Goal: Information Seeking & Learning: Learn about a topic

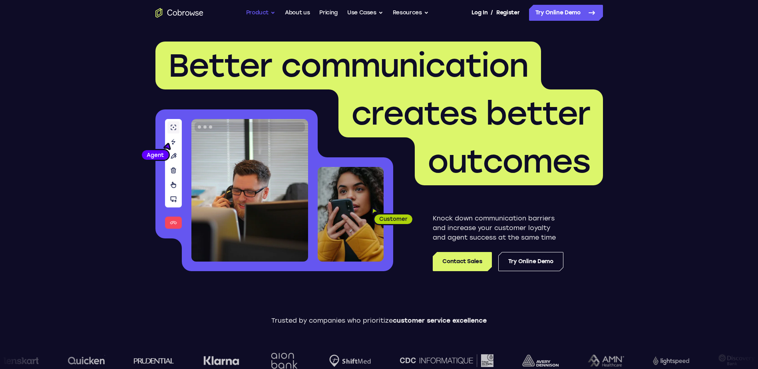
click at [255, 11] on button "Product" at bounding box center [261, 13] width 30 height 16
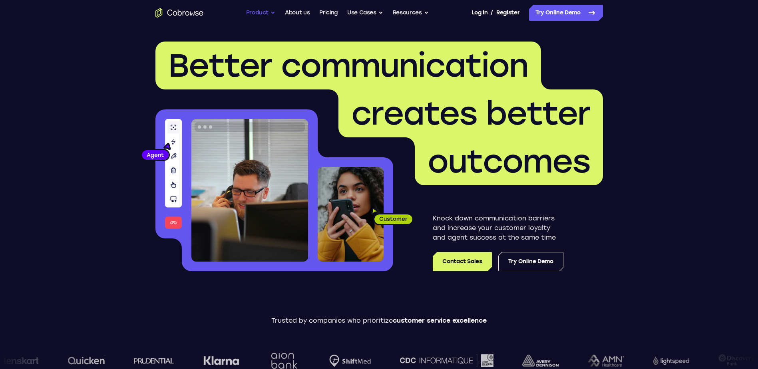
click at [255, 12] on button "Product" at bounding box center [261, 13] width 30 height 16
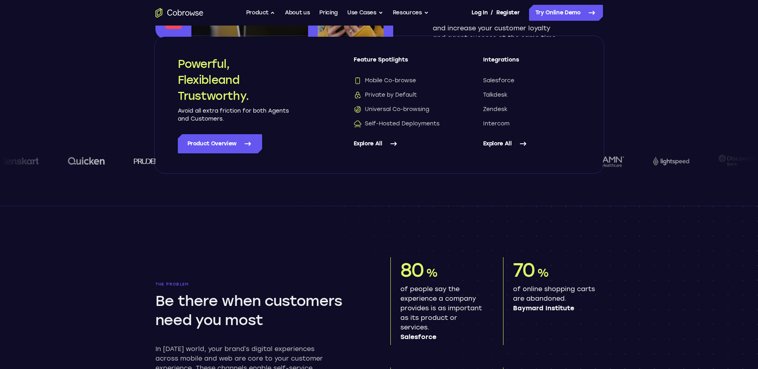
click at [669, 152] on div at bounding box center [705, 161] width 106 height 45
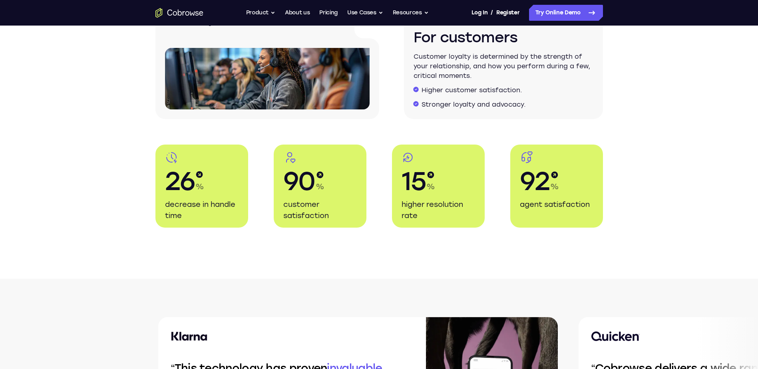
scroll to position [1438, 0]
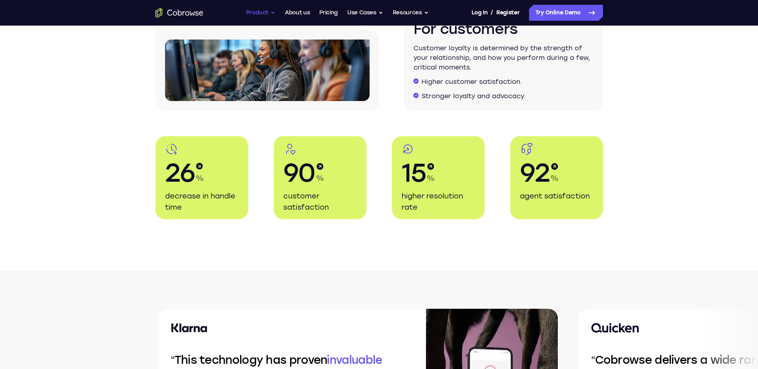
click at [268, 14] on button "Product" at bounding box center [261, 13] width 30 height 16
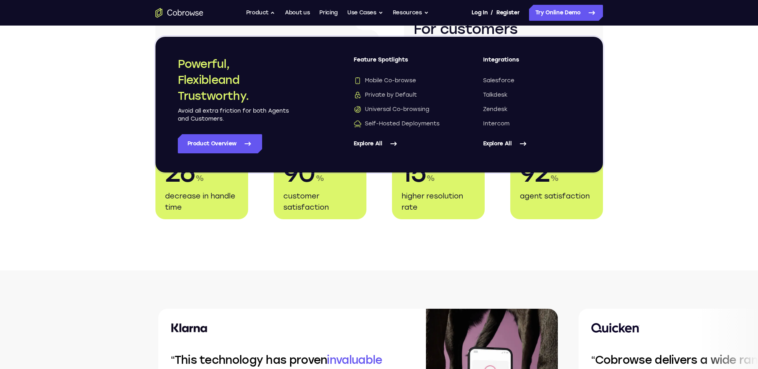
click at [387, 141] on link "Explore All" at bounding box center [402, 143] width 97 height 19
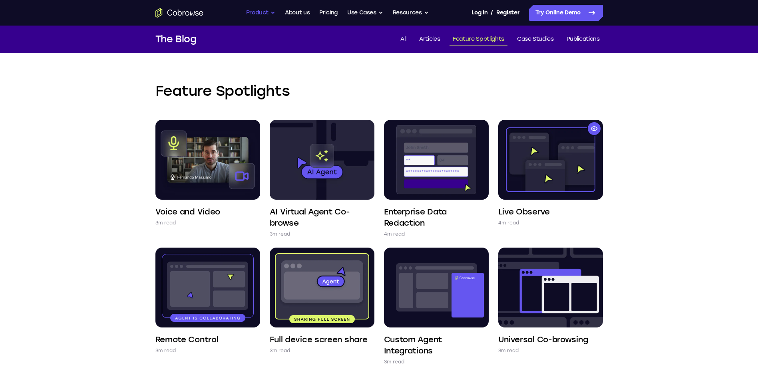
click at [266, 8] on button "Product" at bounding box center [261, 13] width 30 height 16
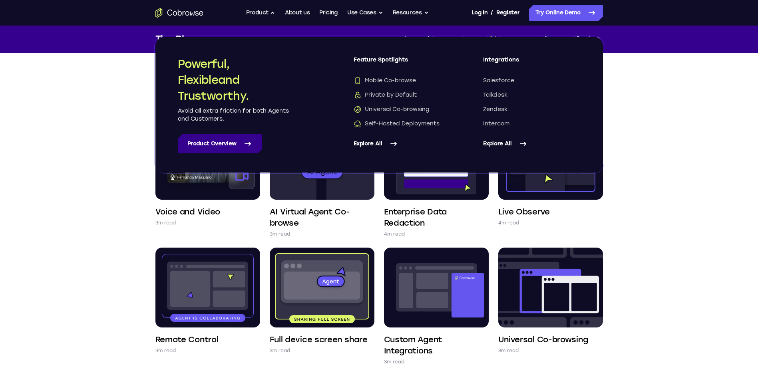
click at [245, 149] on link "Product Overview" at bounding box center [220, 143] width 84 height 19
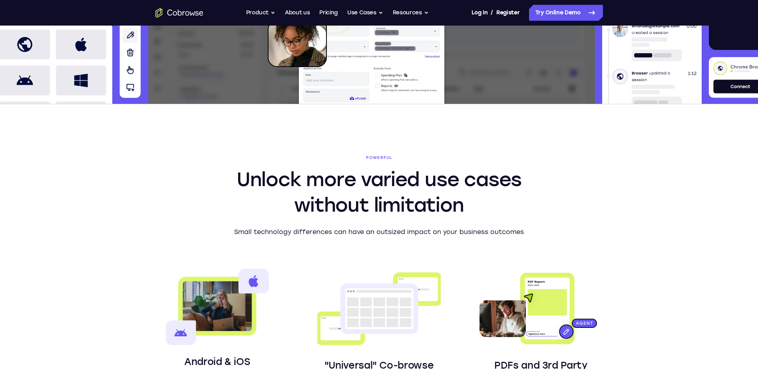
scroll to position [320, 0]
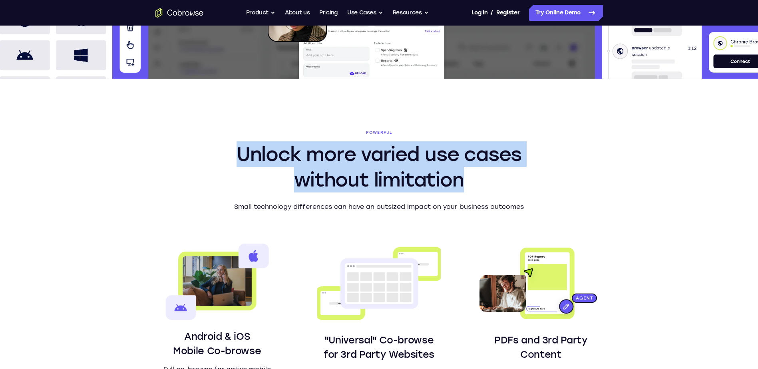
drag, startPoint x: 465, startPoint y: 186, endPoint x: 239, endPoint y: 160, distance: 227.2
click at [239, 160] on h2 "Unlock more varied use cases without limitation" at bounding box center [379, 166] width 307 height 51
drag, startPoint x: 239, startPoint y: 160, endPoint x: 425, endPoint y: 187, distance: 187.7
click at [425, 187] on h2 "Unlock more varied use cases without limitation" at bounding box center [379, 166] width 307 height 51
drag, startPoint x: 375, startPoint y: 175, endPoint x: 214, endPoint y: 152, distance: 163.0
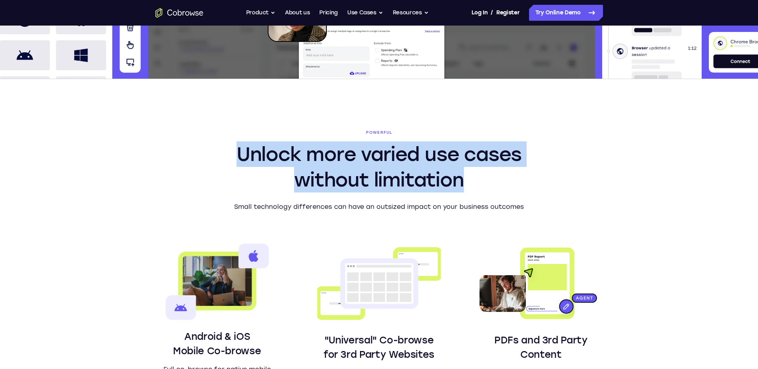
click at [214, 152] on section "Powerful Unlock more varied use cases without limitation Small technology diffe…" at bounding box center [378, 374] width 511 height 590
drag, startPoint x: 214, startPoint y: 152, endPoint x: 467, endPoint y: 179, distance: 255.1
click at [467, 179] on h2 "Unlock more varied use cases without limitation" at bounding box center [379, 166] width 307 height 51
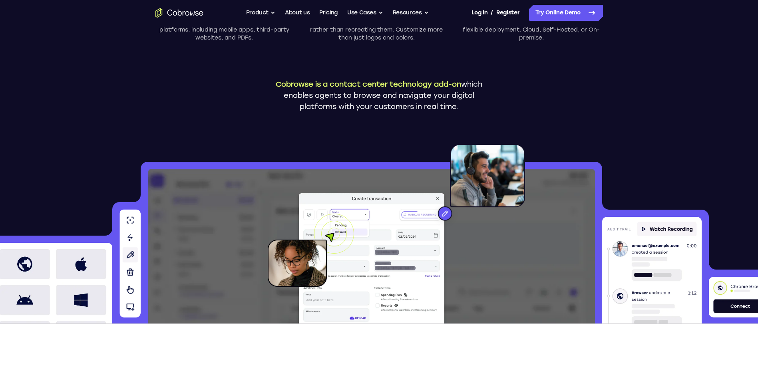
scroll to position [0, 0]
